Goal: Information Seeking & Learning: Learn about a topic

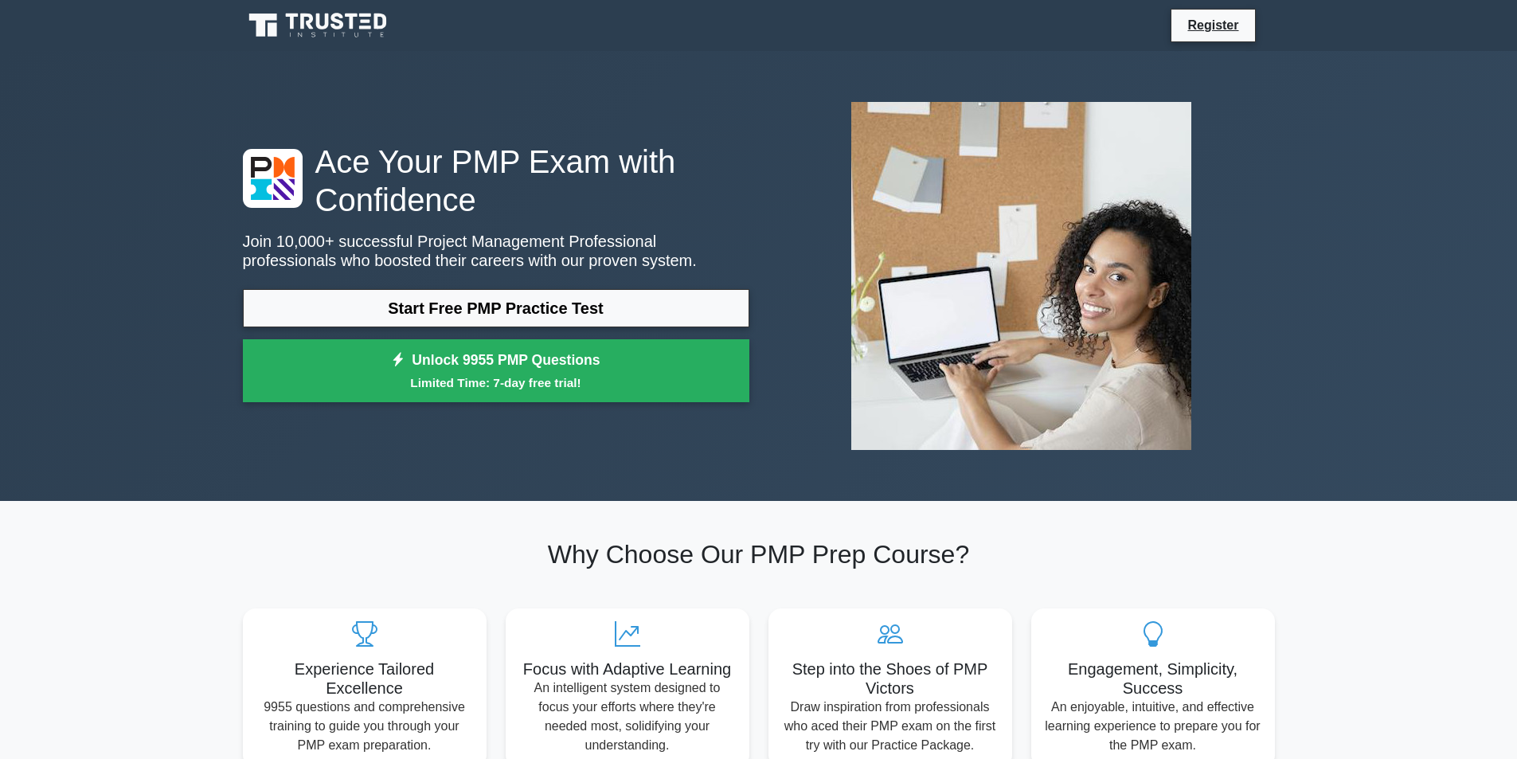
click at [479, 314] on link "Start Free PMP Practice Test" at bounding box center [496, 308] width 506 height 38
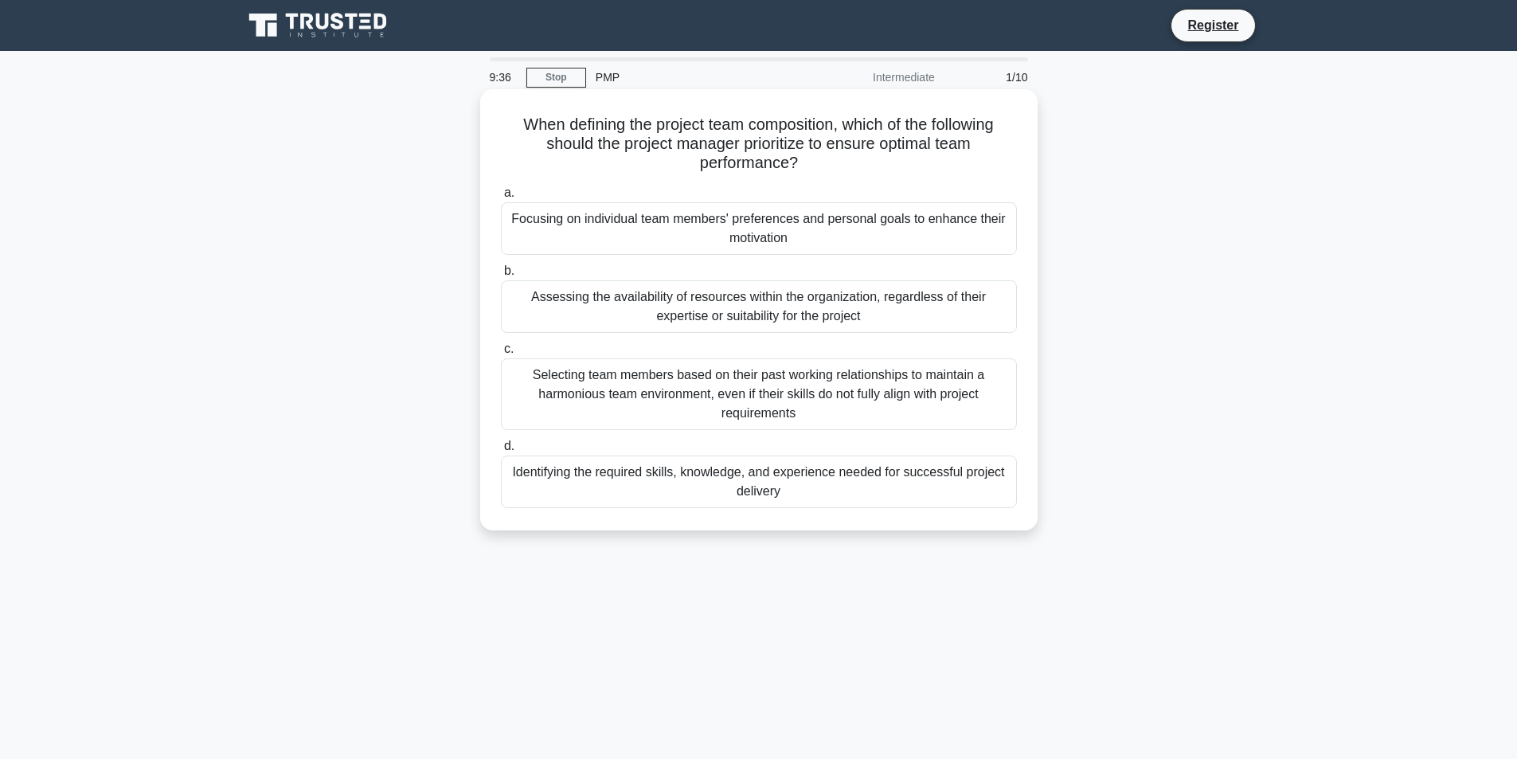
click at [928, 465] on div "Identifying the required skills, knowledge, and experience needed for successfu…" at bounding box center [759, 481] width 516 height 53
click at [501, 451] on input "d. Identifying the required skills, knowledge, and experience needed for succes…" at bounding box center [501, 446] width 0 height 10
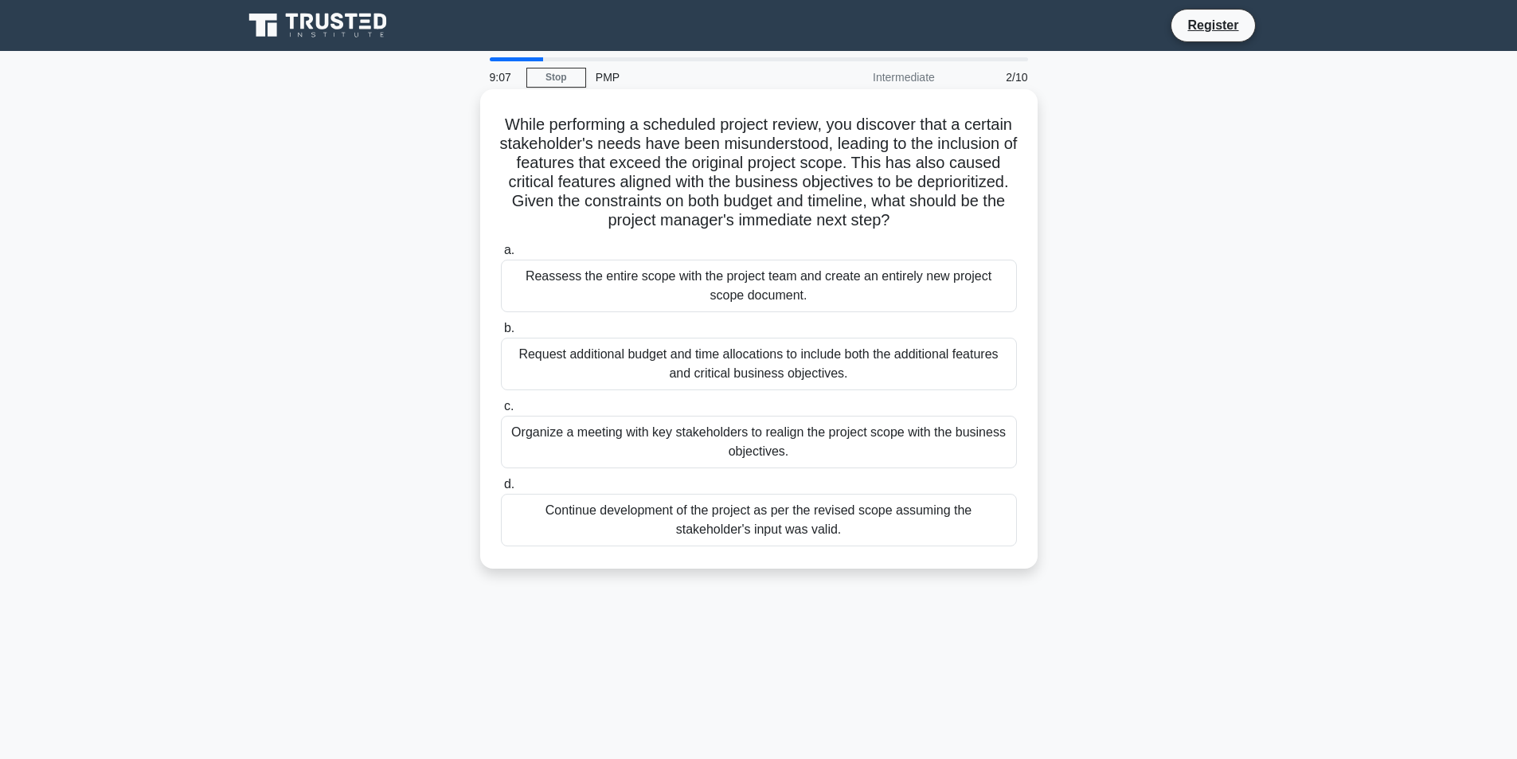
click at [874, 455] on div "Organize a meeting with key stakeholders to realign the project scope with the …" at bounding box center [759, 442] width 516 height 53
click at [501, 412] on input "c. Organize a meeting with key stakeholders to realign the project scope with t…" at bounding box center [501, 406] width 0 height 10
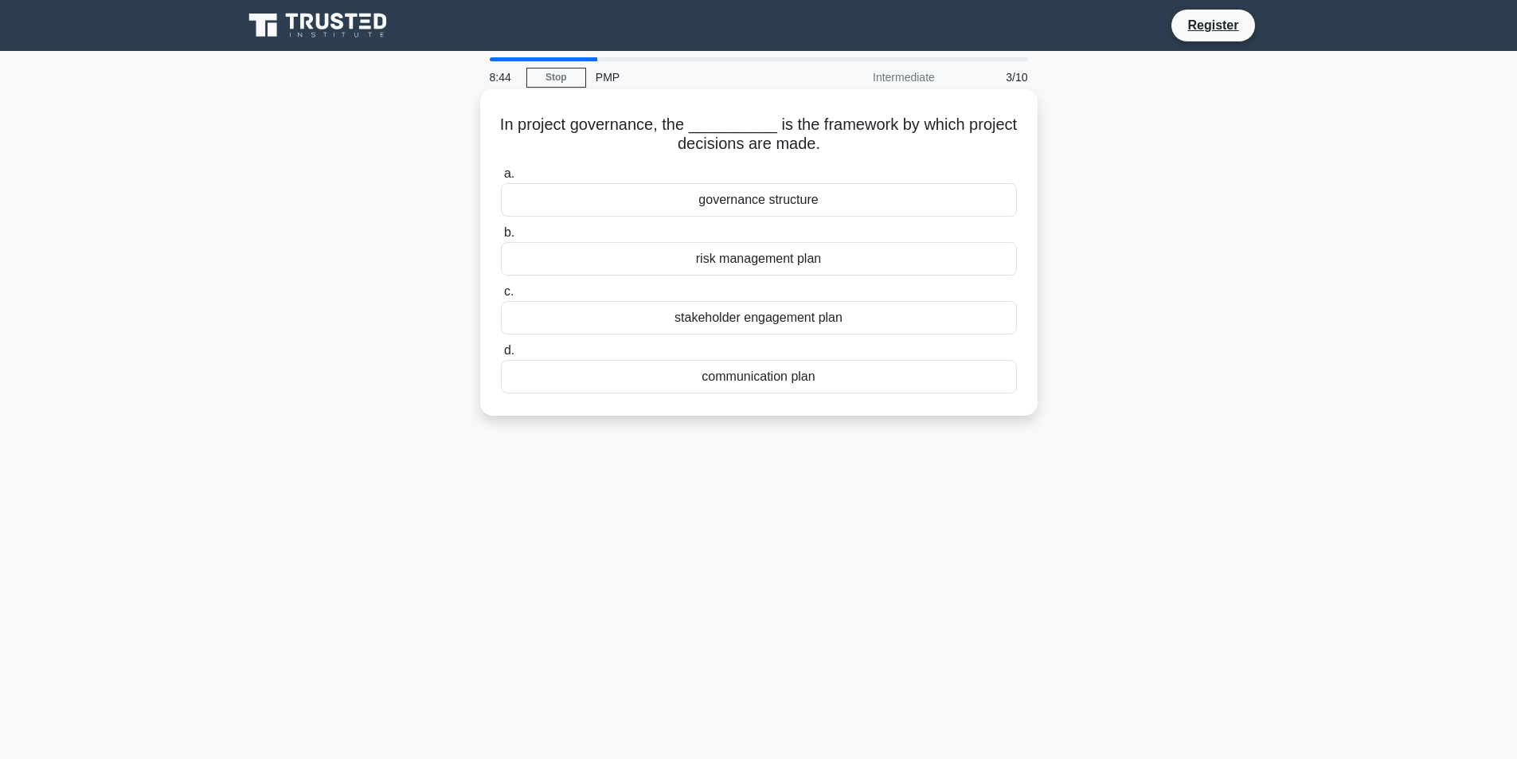
click at [789, 209] on div "governance structure" at bounding box center [759, 199] width 516 height 33
click at [501, 179] on input "a. governance structure" at bounding box center [501, 174] width 0 height 10
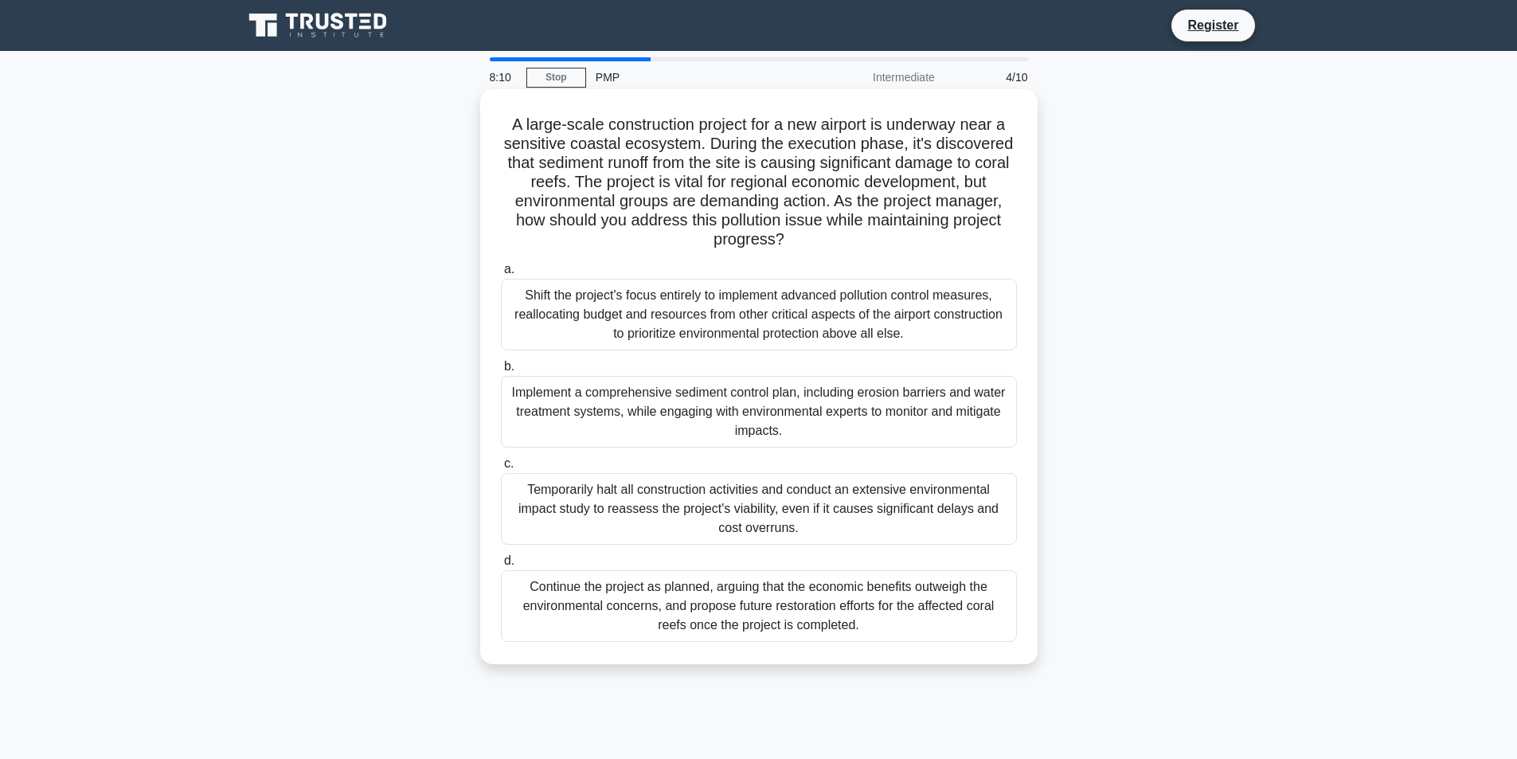
click at [625, 423] on div "Implement a comprehensive sediment control plan, including erosion barriers and…" at bounding box center [759, 412] width 516 height 72
click at [501, 372] on input "b. Implement a comprehensive sediment control plan, including erosion barriers …" at bounding box center [501, 366] width 0 height 10
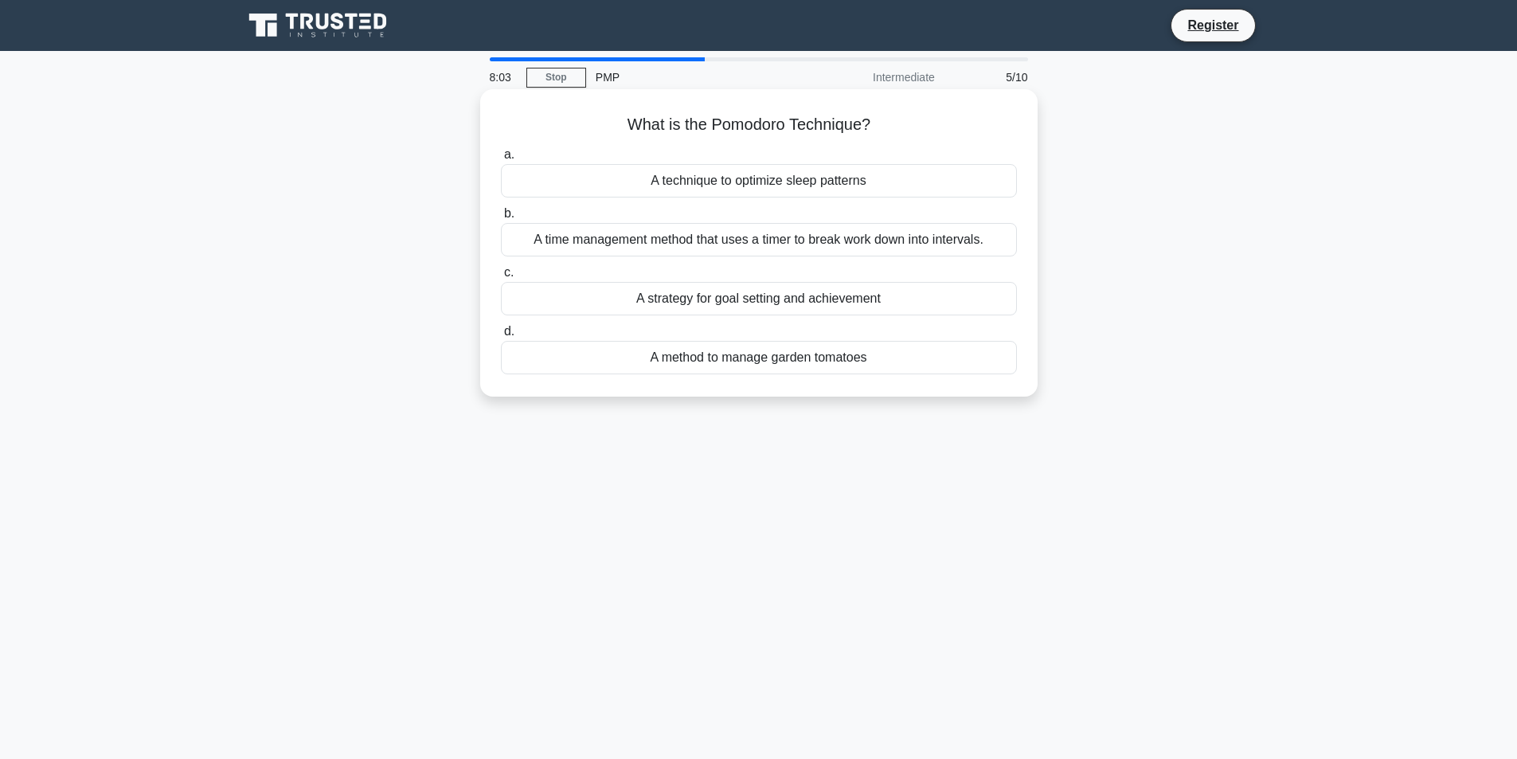
click at [698, 244] on div "A time management method that uses a timer to break work down into intervals." at bounding box center [759, 239] width 516 height 33
click at [501, 219] on input "b. A time management method that uses a timer to break work down into intervals." at bounding box center [501, 214] width 0 height 10
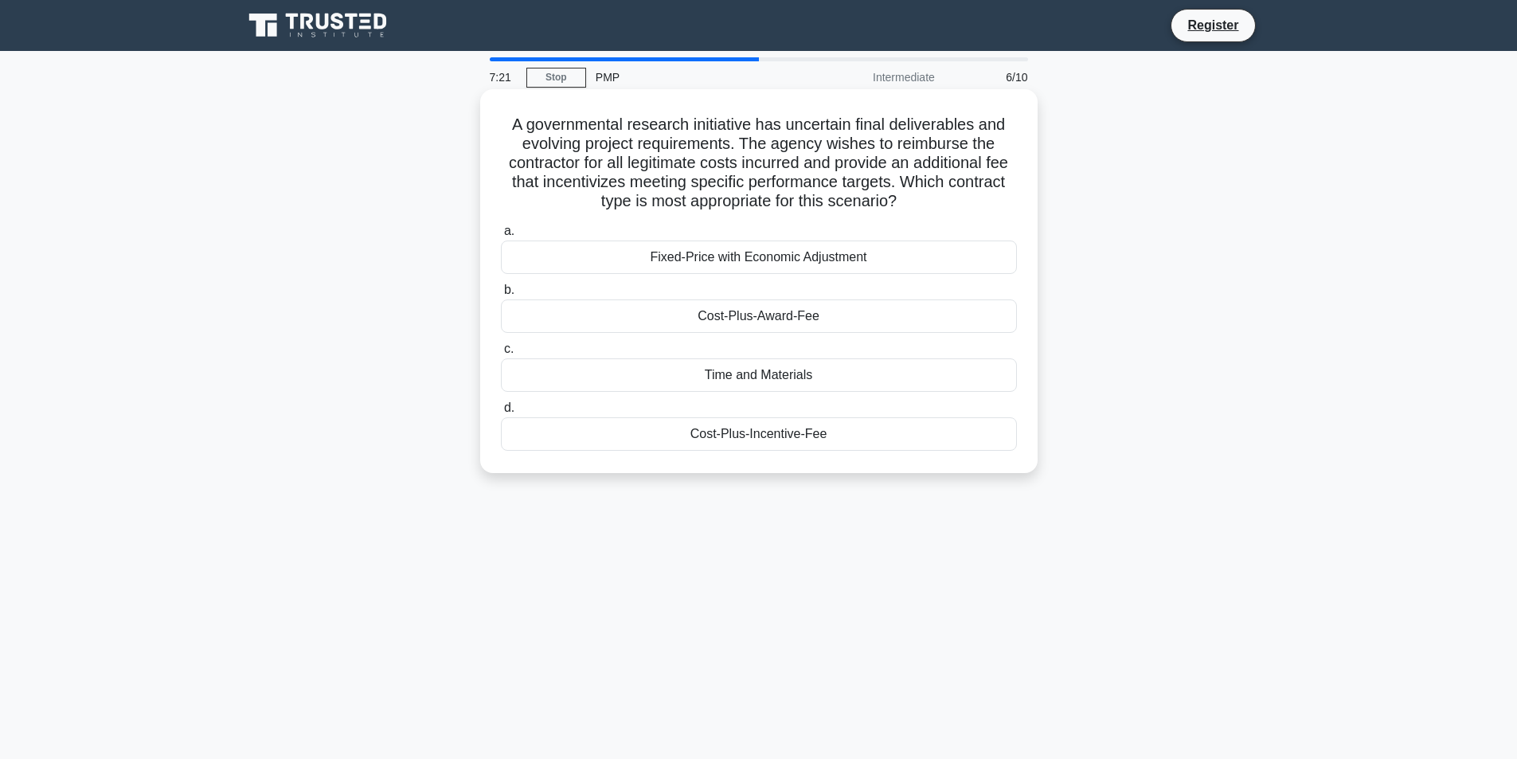
click at [826, 381] on div "Time and Materials" at bounding box center [759, 374] width 516 height 33
click at [501, 354] on input "c. Time and Materials" at bounding box center [501, 349] width 0 height 10
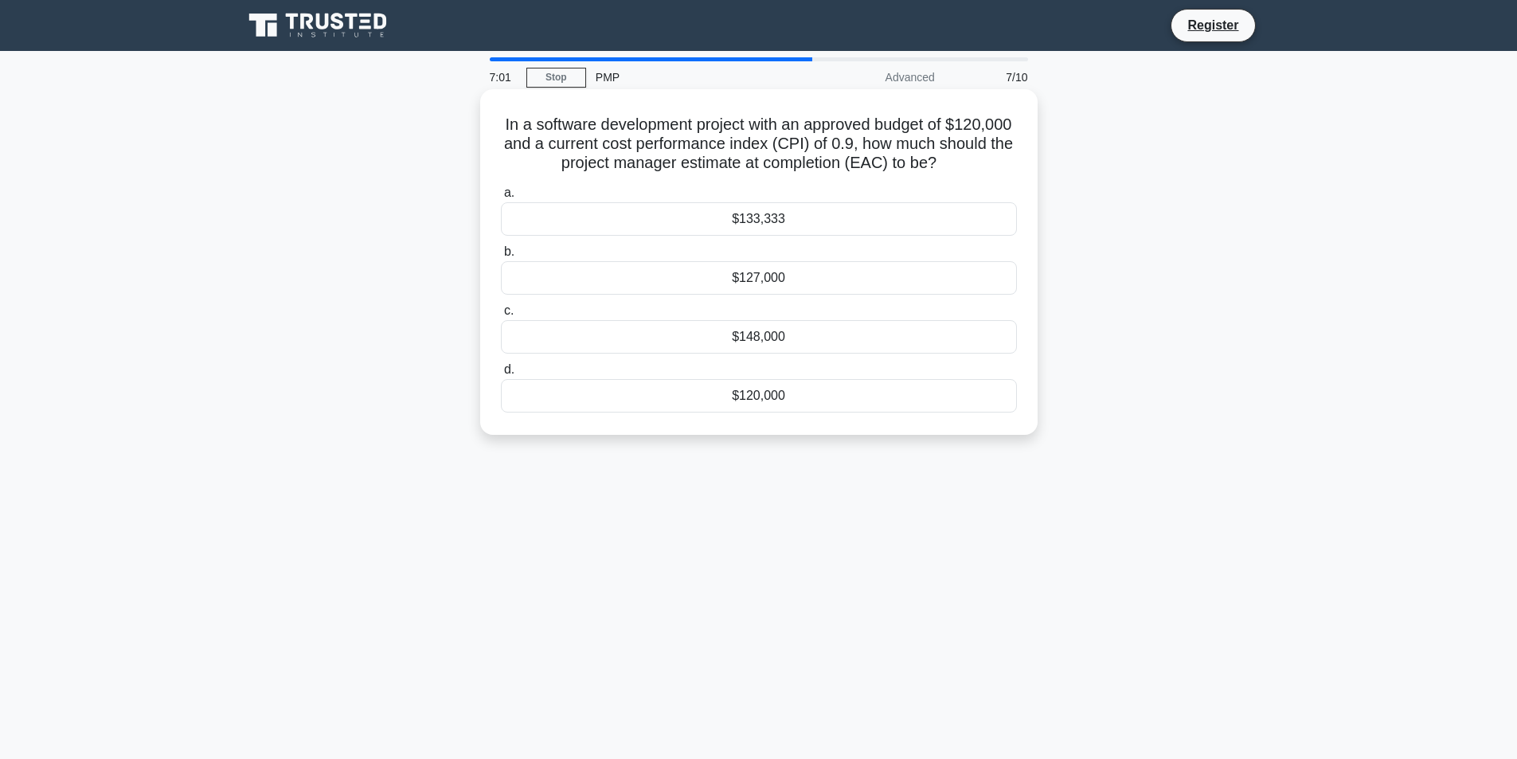
click at [780, 214] on div "$133,333" at bounding box center [759, 218] width 516 height 33
click at [501, 198] on input "a. $133,333" at bounding box center [501, 193] width 0 height 10
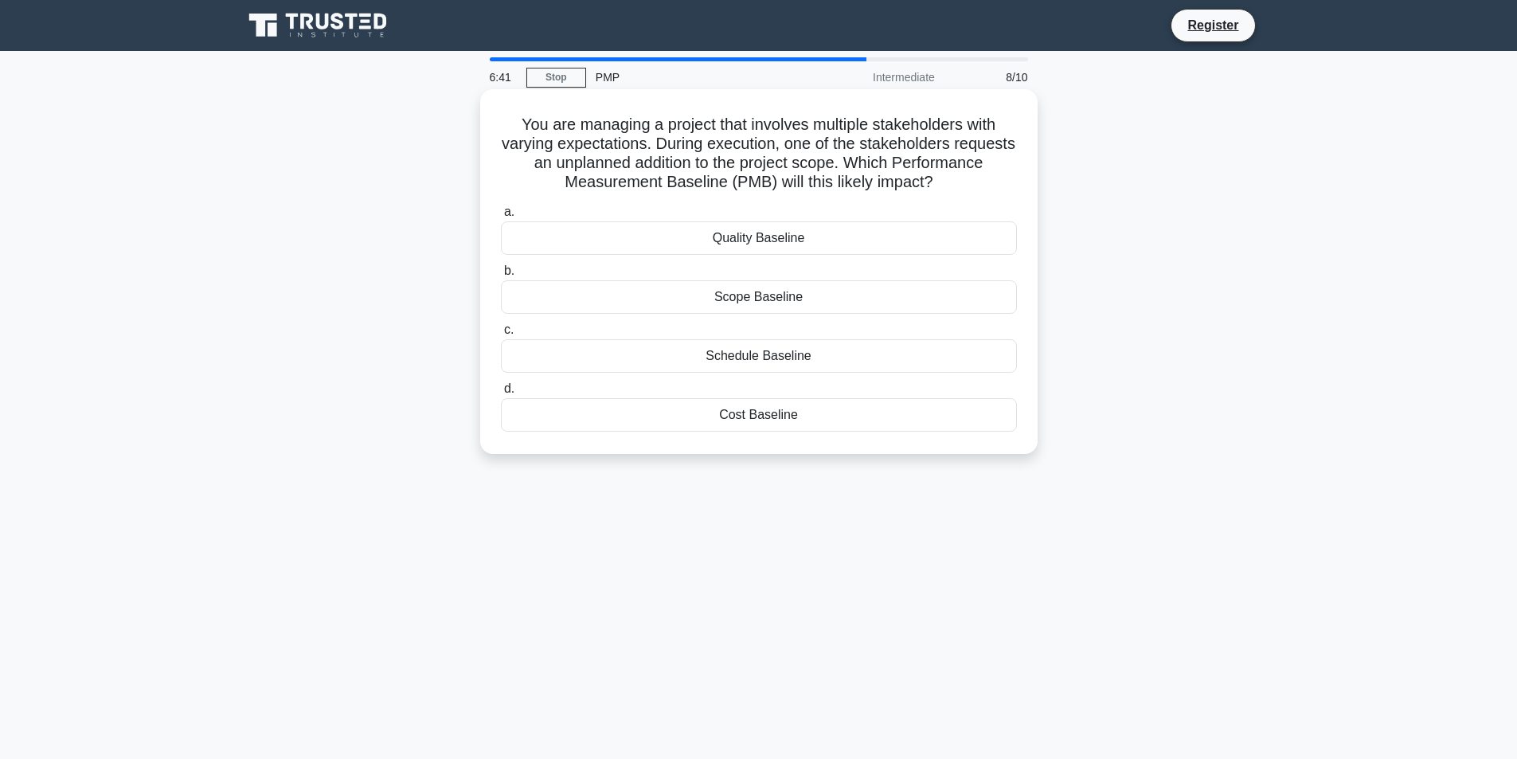
click at [795, 299] on div "Scope Baseline" at bounding box center [759, 296] width 516 height 33
click at [501, 276] on input "b. Scope Baseline" at bounding box center [501, 271] width 0 height 10
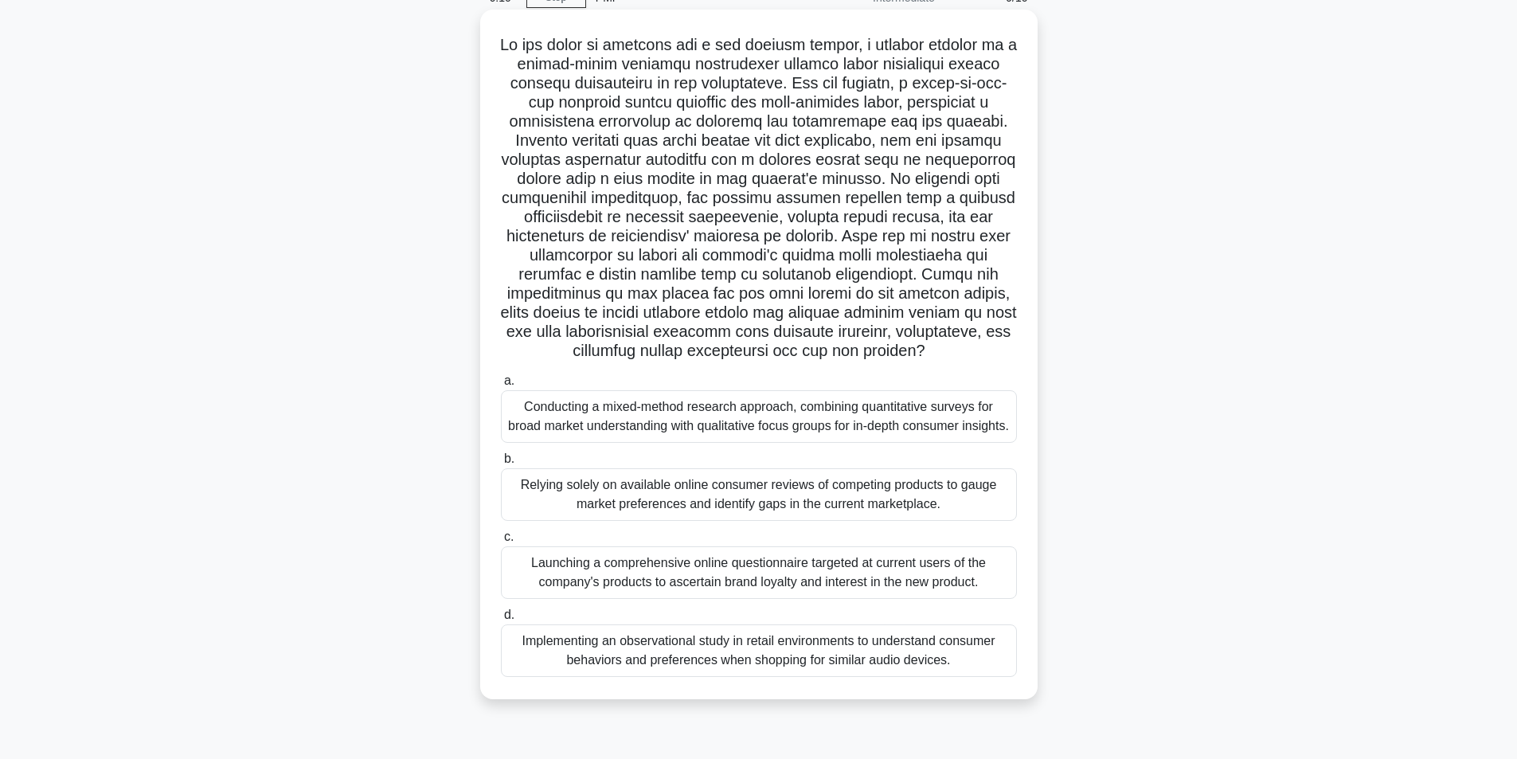
scroll to position [101, 0]
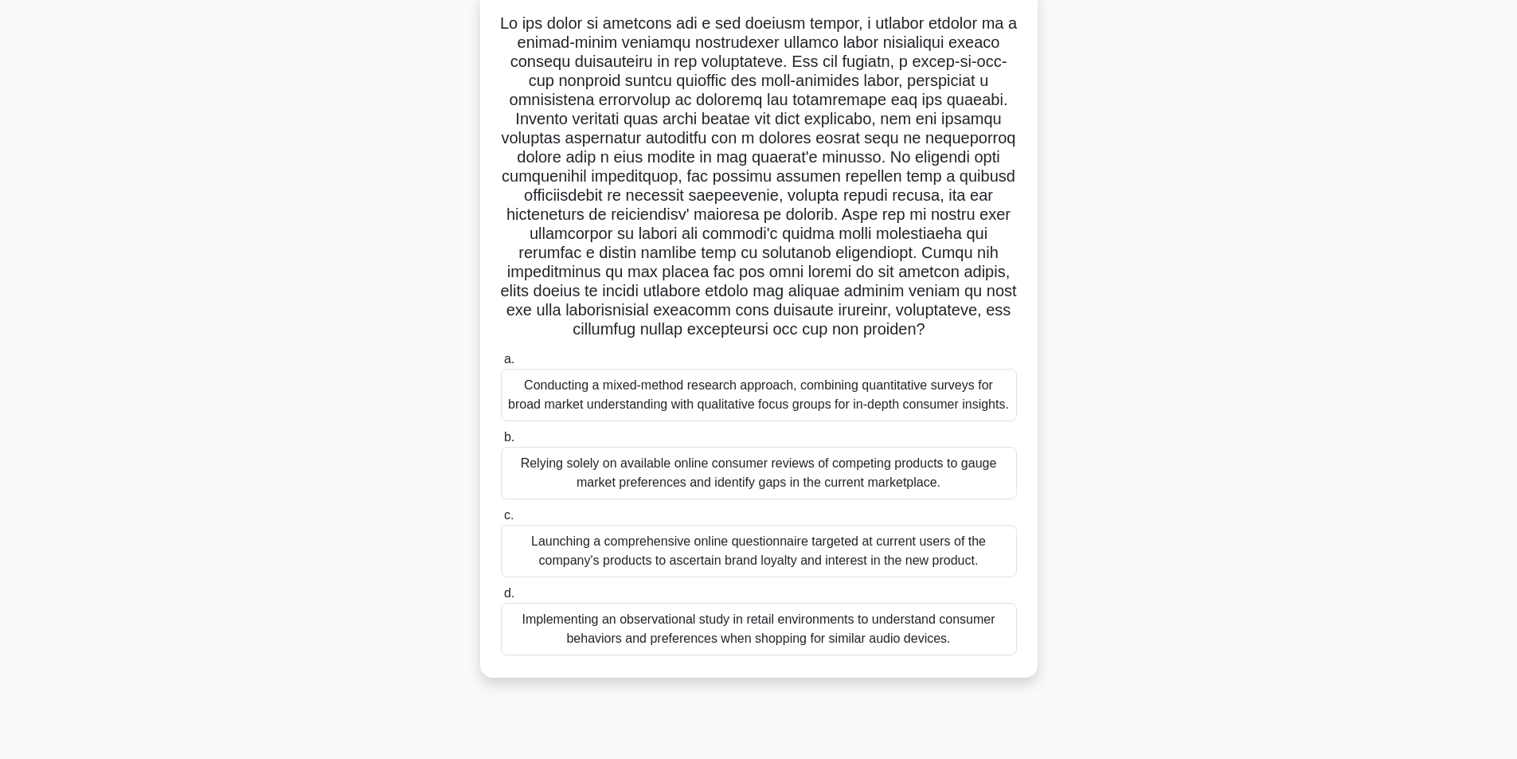
click at [815, 404] on div "Conducting a mixed-method research approach, combining quantitative surveys for…" at bounding box center [759, 395] width 516 height 53
click at [501, 365] on input "a. Conducting a mixed-method research approach, combining quantitative surveys …" at bounding box center [501, 359] width 0 height 10
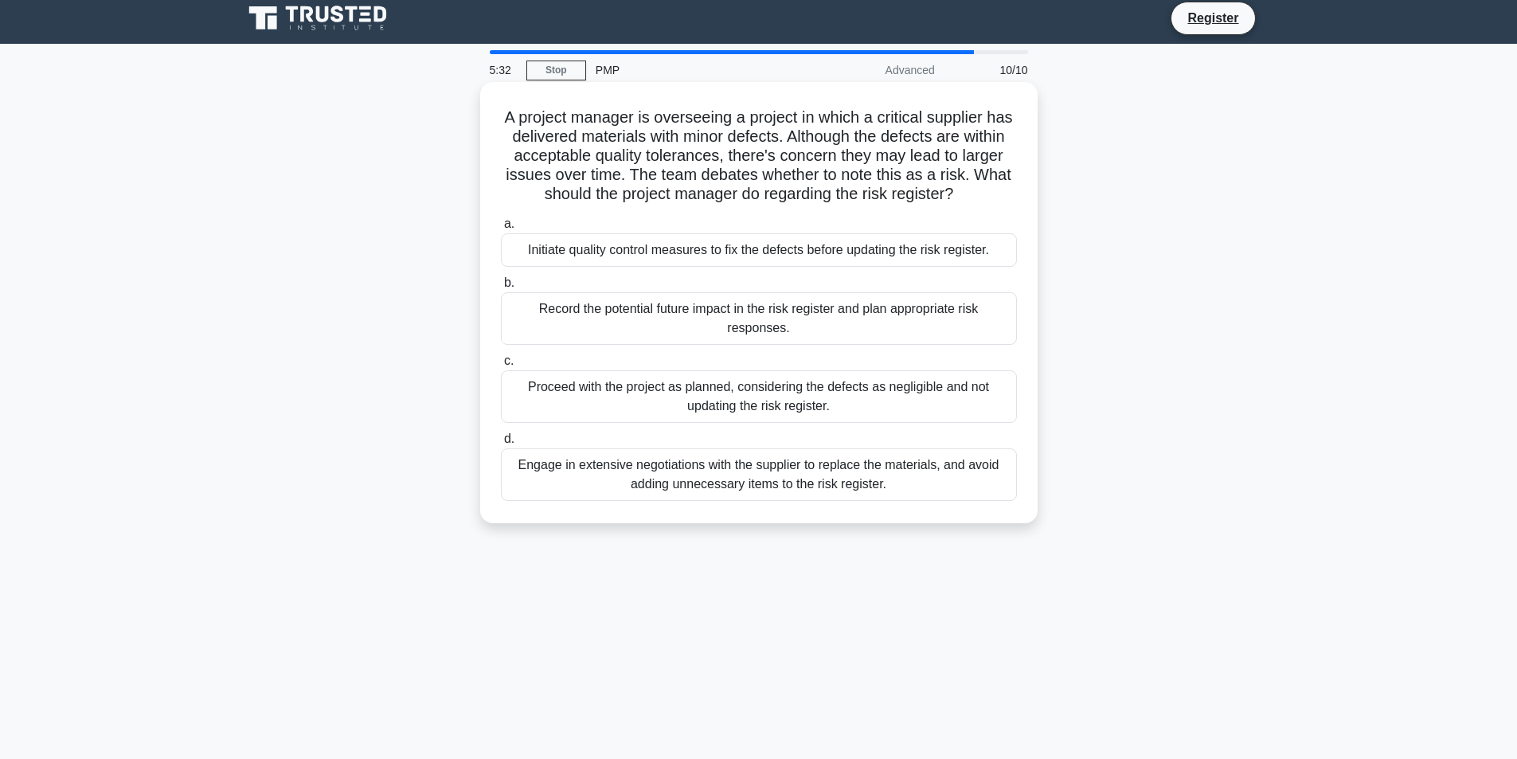
scroll to position [0, 0]
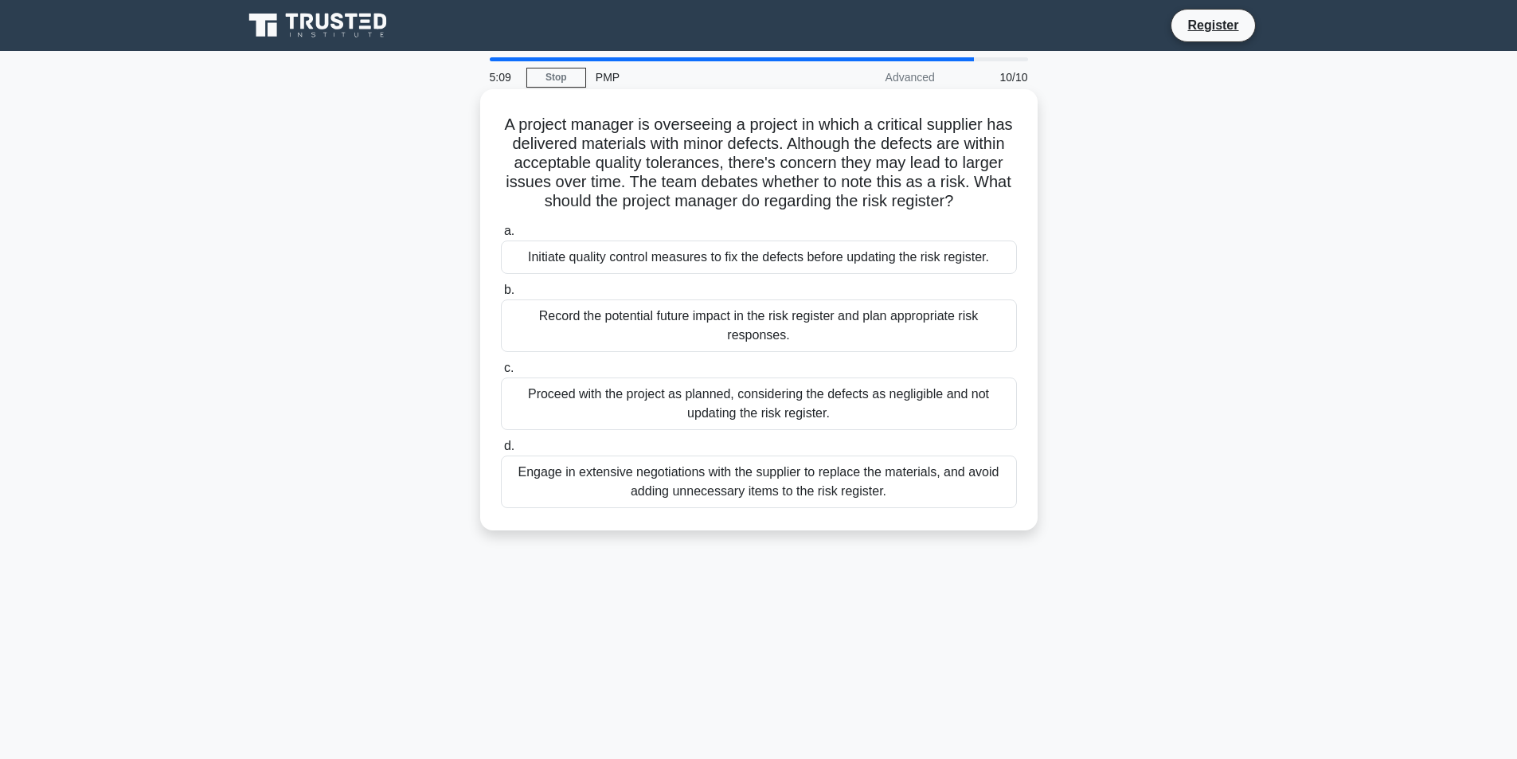
click at [932, 327] on div "Record the potential future impact in the risk register and plan appropriate ri…" at bounding box center [759, 325] width 516 height 53
click at [501, 295] on input "b. Record the potential future impact in the risk register and plan appropriate…" at bounding box center [501, 290] width 0 height 10
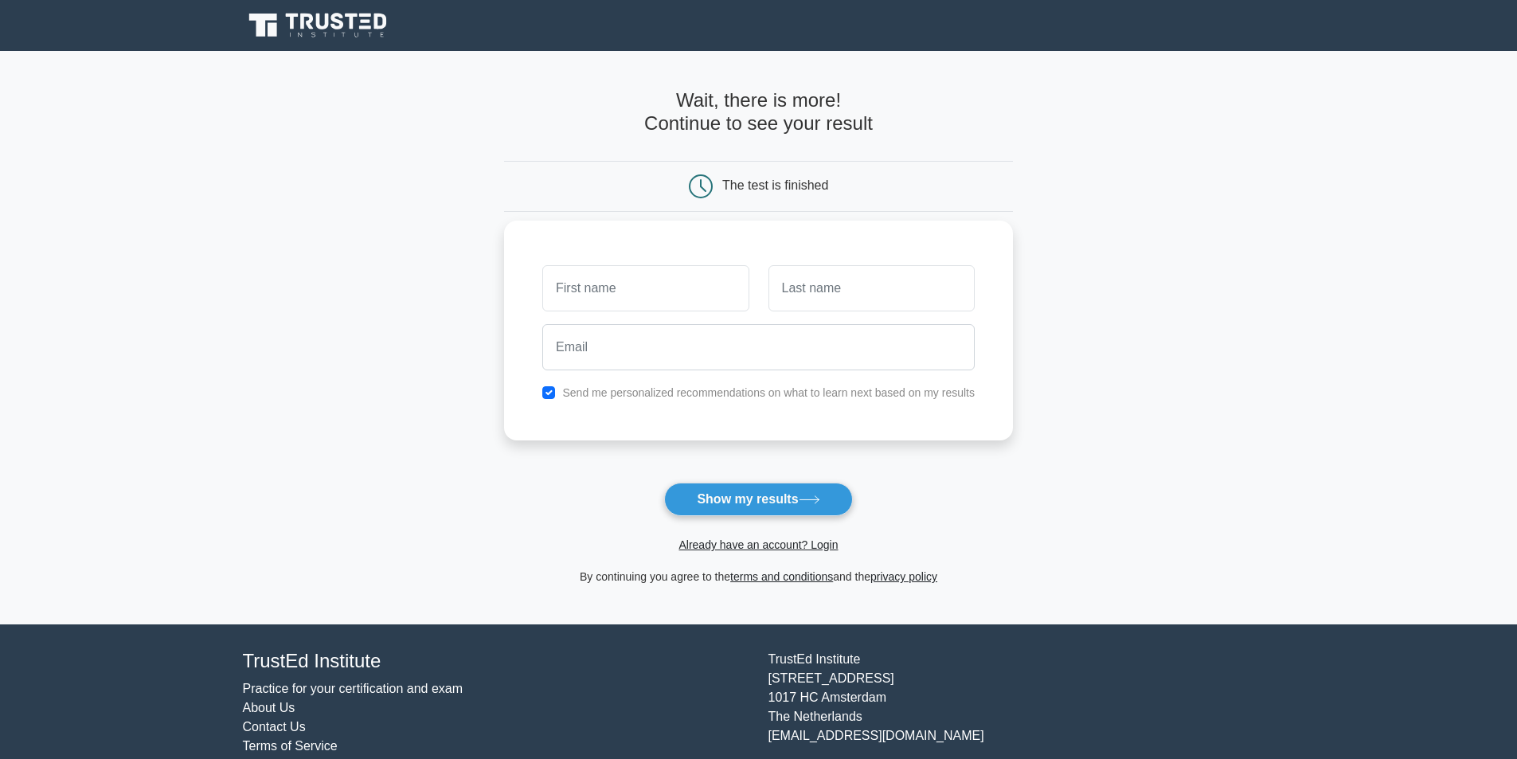
click at [691, 283] on input "text" at bounding box center [645, 288] width 206 height 46
type input "Christie"
click at [818, 291] on input "text" at bounding box center [871, 288] width 206 height 46
type input "Davis"
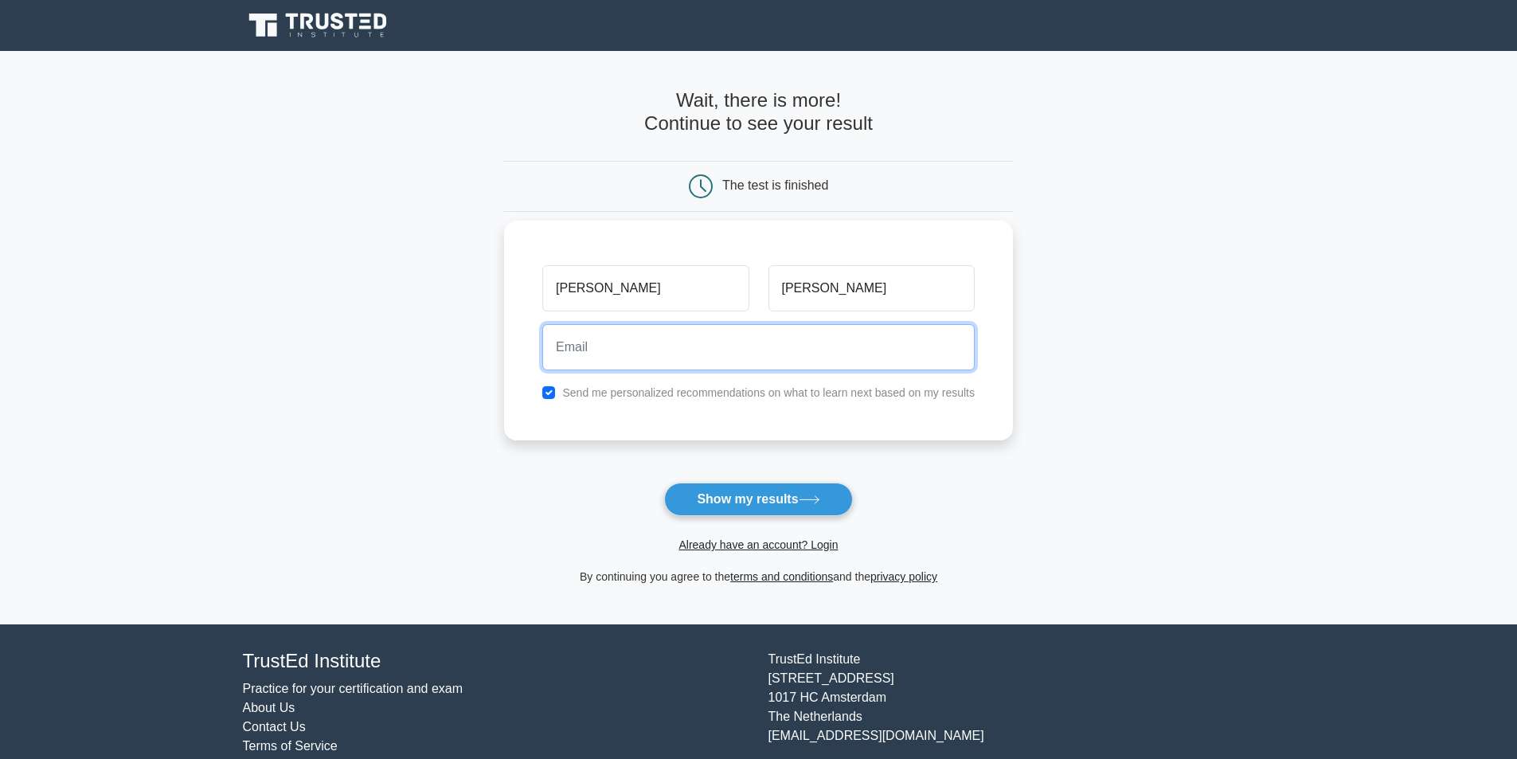
click at [682, 350] on input "email" at bounding box center [758, 347] width 432 height 46
click at [643, 345] on input "jc10999@gmail.com" at bounding box center [758, 347] width 432 height 46
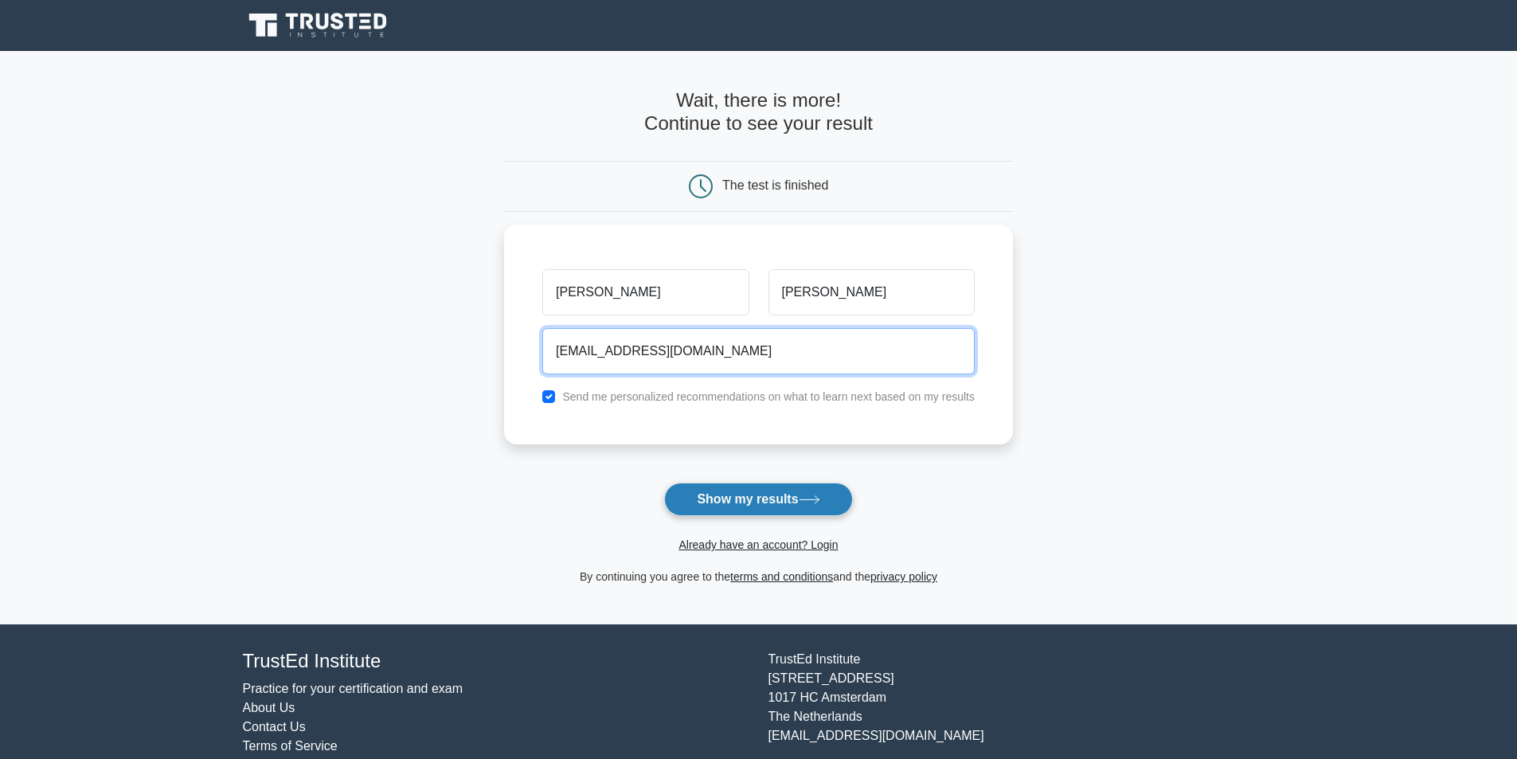
type input "jc10999@yahoo.com"
click at [815, 512] on button "Show my results" at bounding box center [758, 498] width 188 height 33
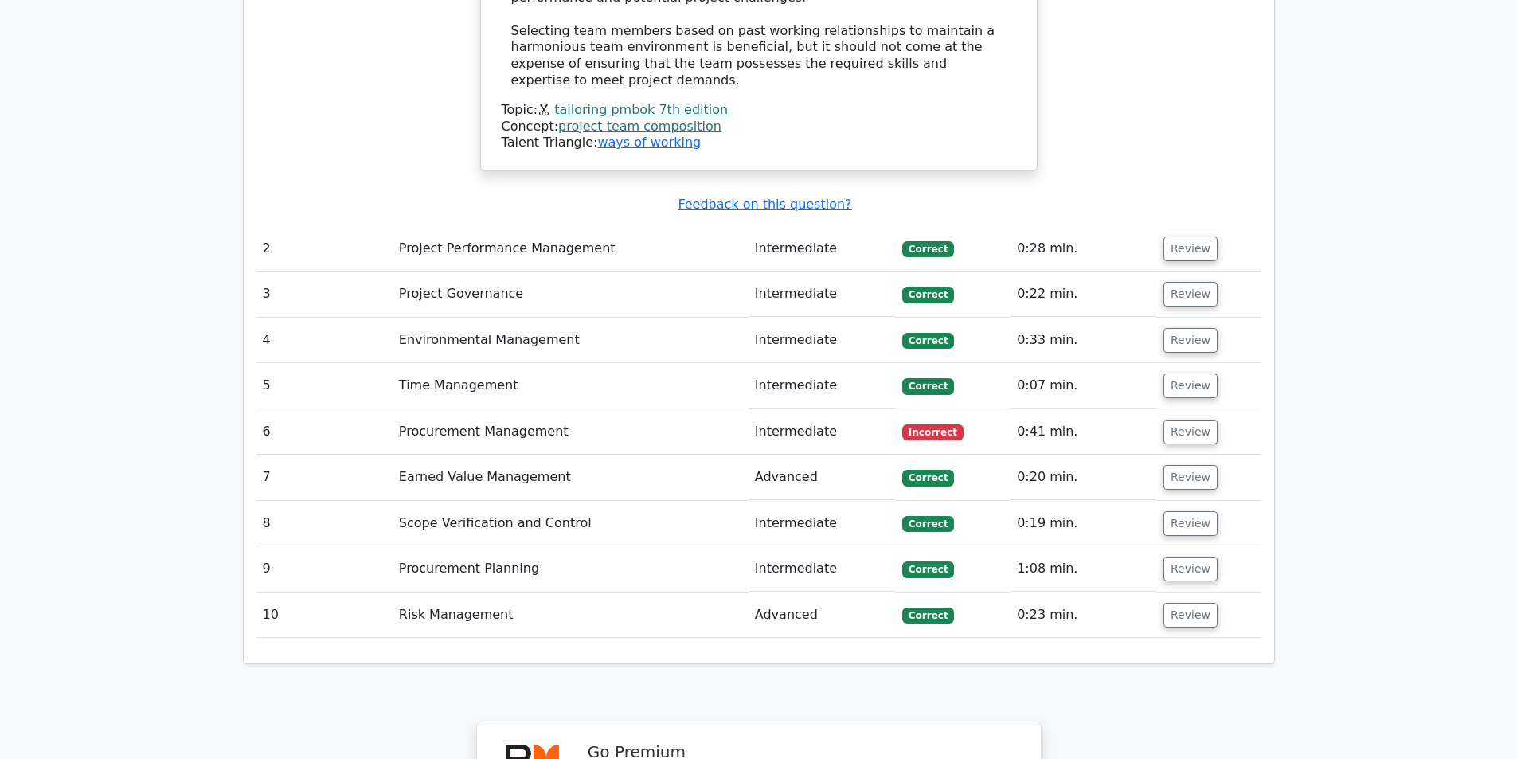
scroll to position [2338, 0]
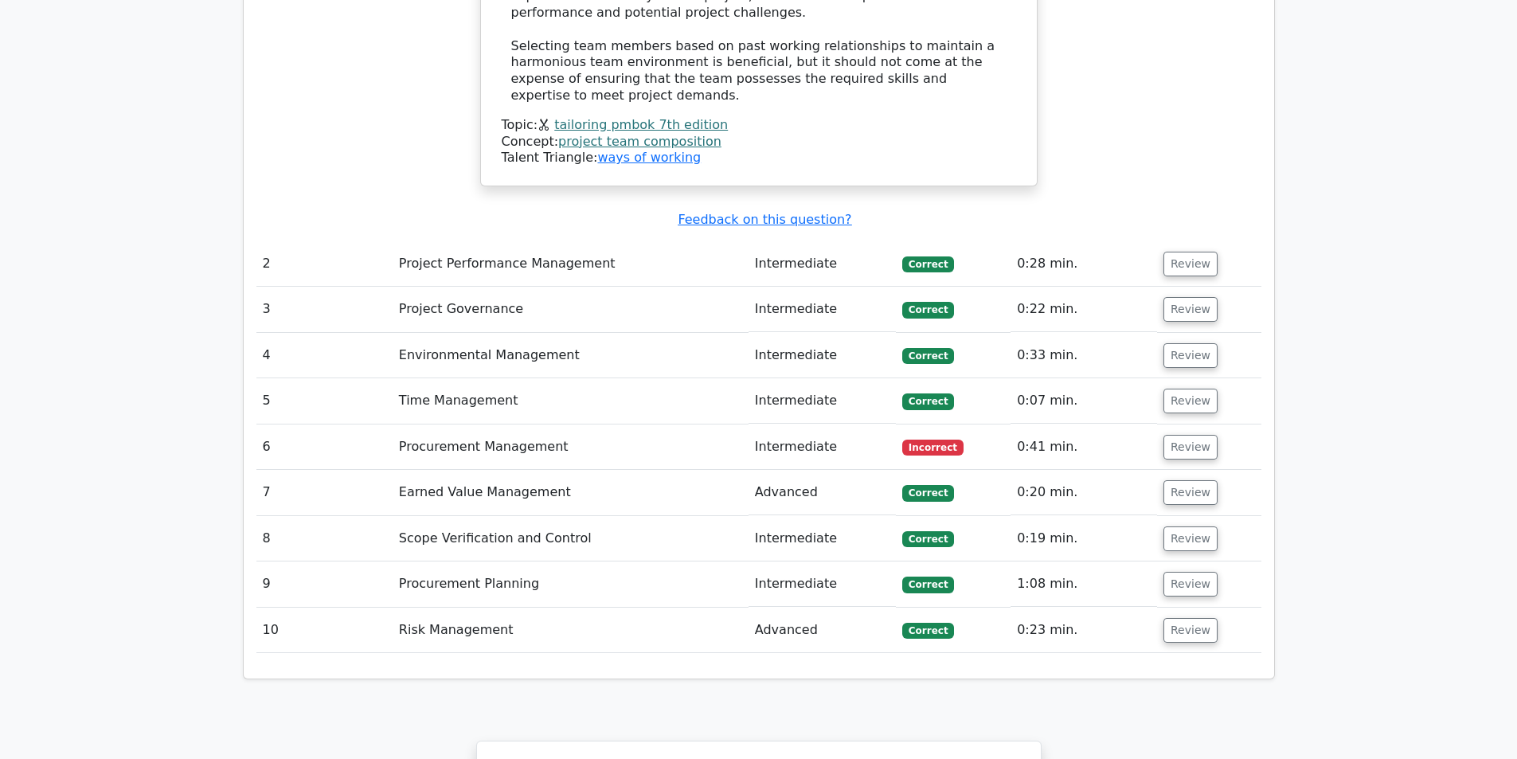
click at [771, 424] on td "Intermediate" at bounding box center [821, 446] width 147 height 45
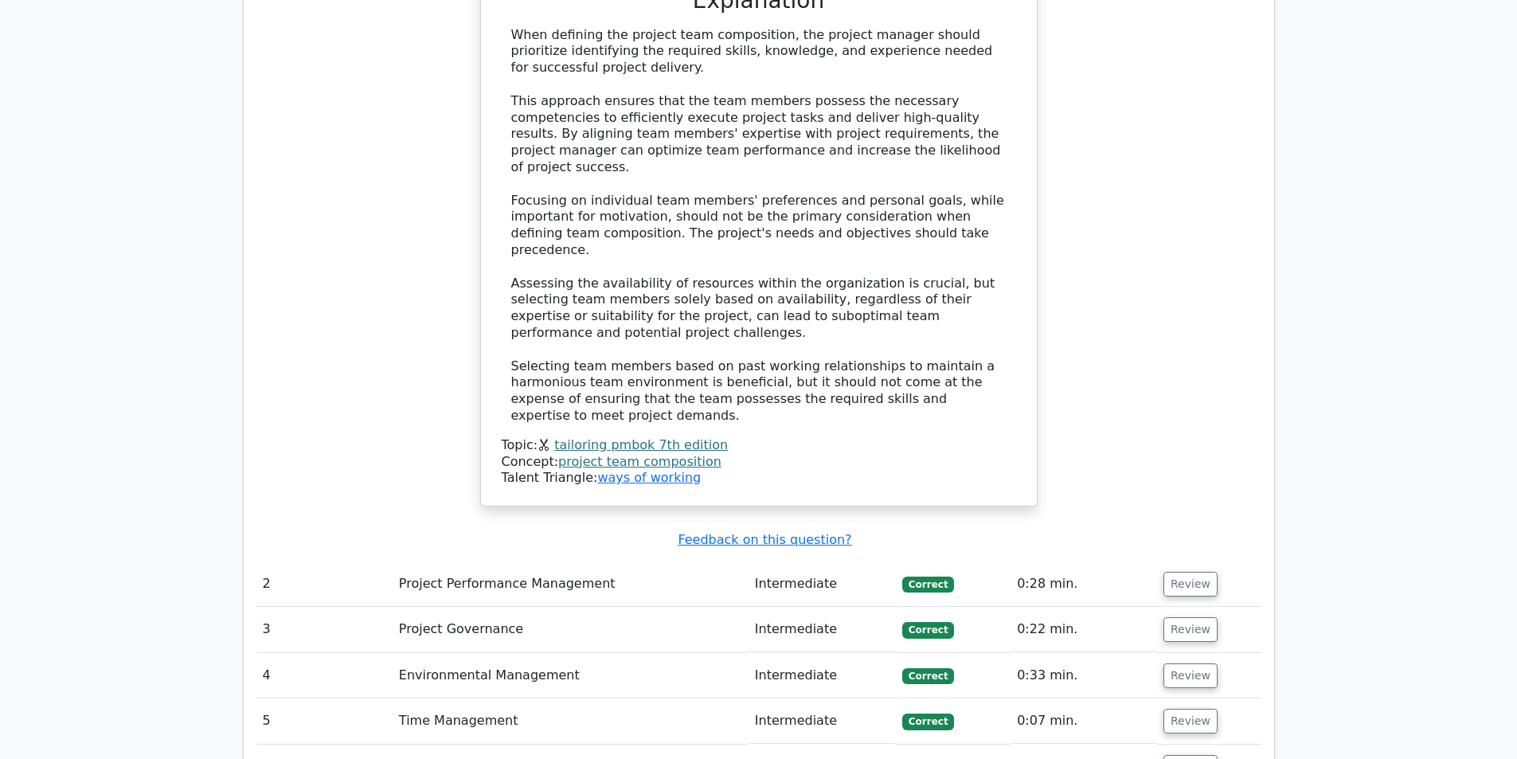
scroll to position [2179, 0]
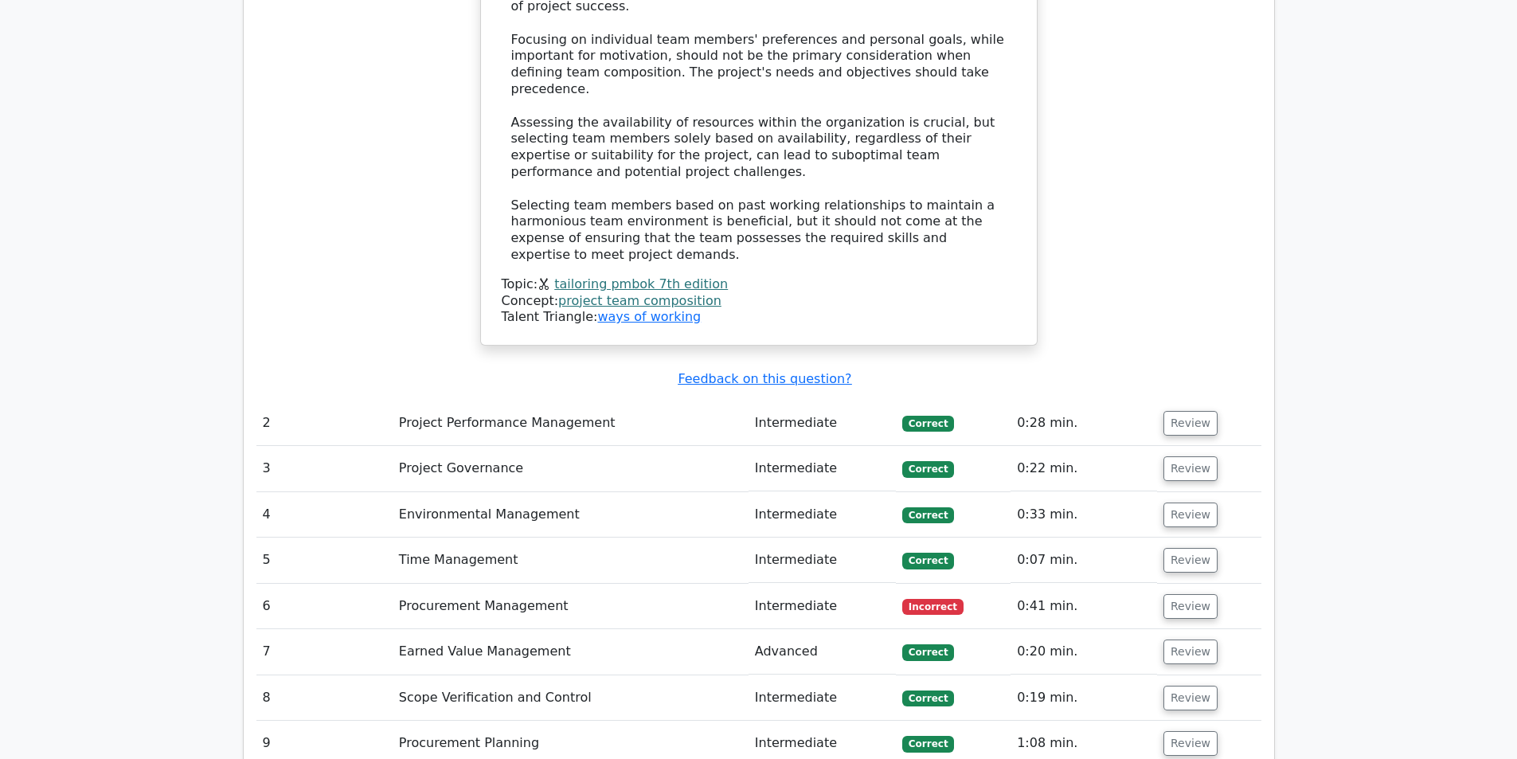
click at [273, 584] on td "6" at bounding box center [324, 606] width 136 height 45
click at [384, 584] on td "6" at bounding box center [324, 606] width 136 height 45
click at [441, 584] on td "Procurement Management" at bounding box center [571, 606] width 356 height 45
click at [814, 584] on td "Intermediate" at bounding box center [821, 606] width 147 height 45
click at [928, 599] on span "Incorrect" at bounding box center [932, 607] width 61 height 16
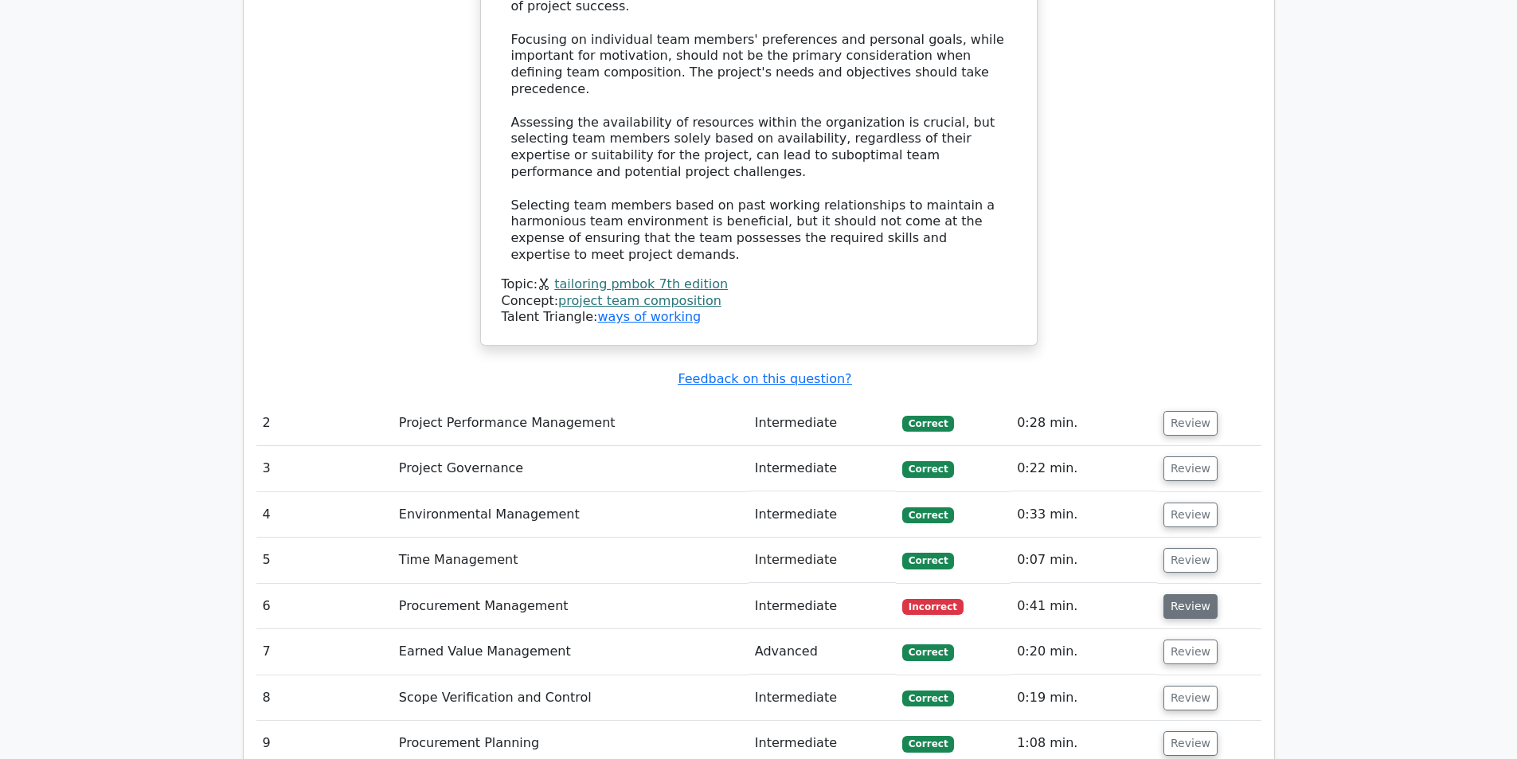
click at [1196, 594] on button "Review" at bounding box center [1190, 606] width 54 height 25
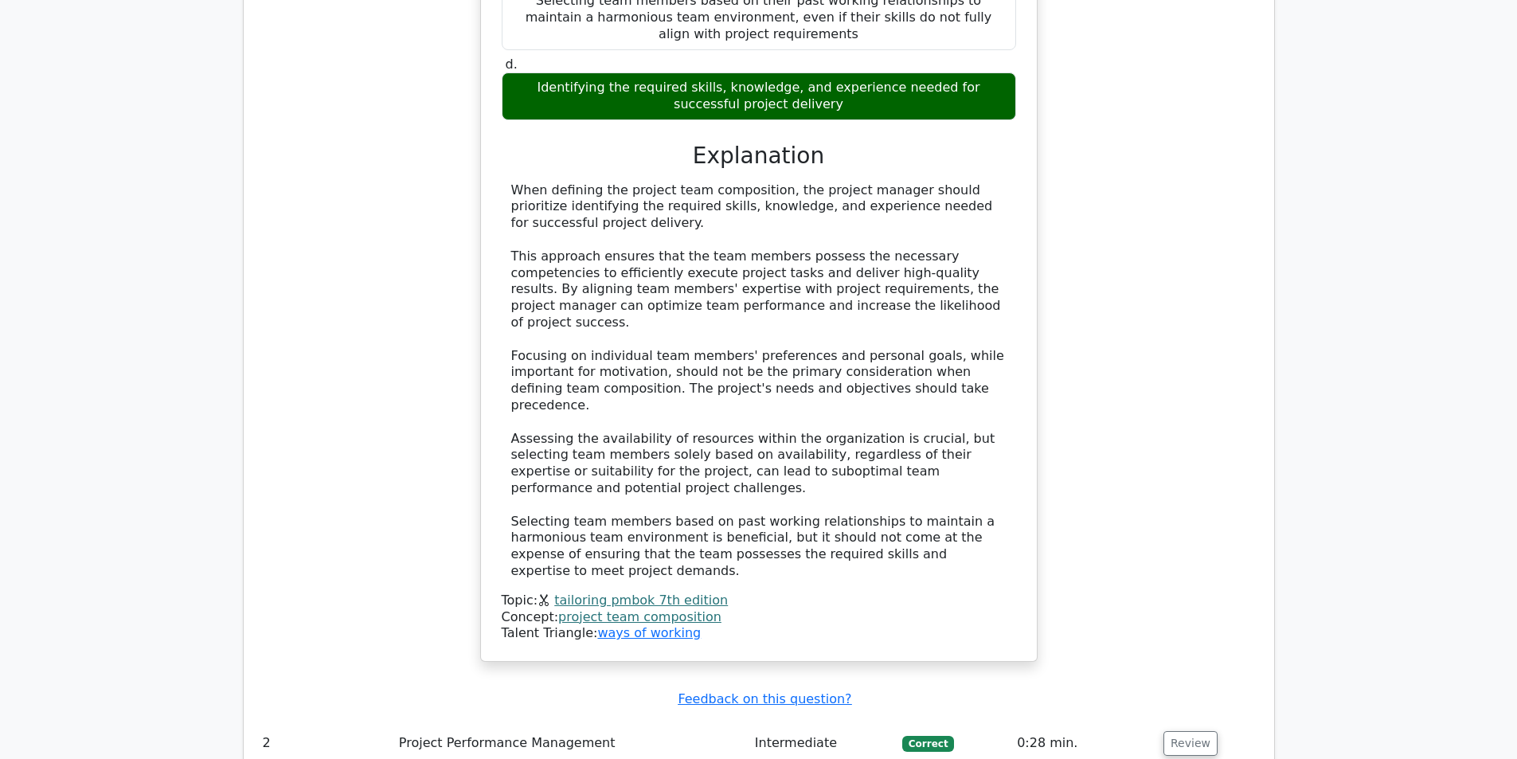
scroll to position [1701, 0]
